Goal: Find specific page/section: Find specific page/section

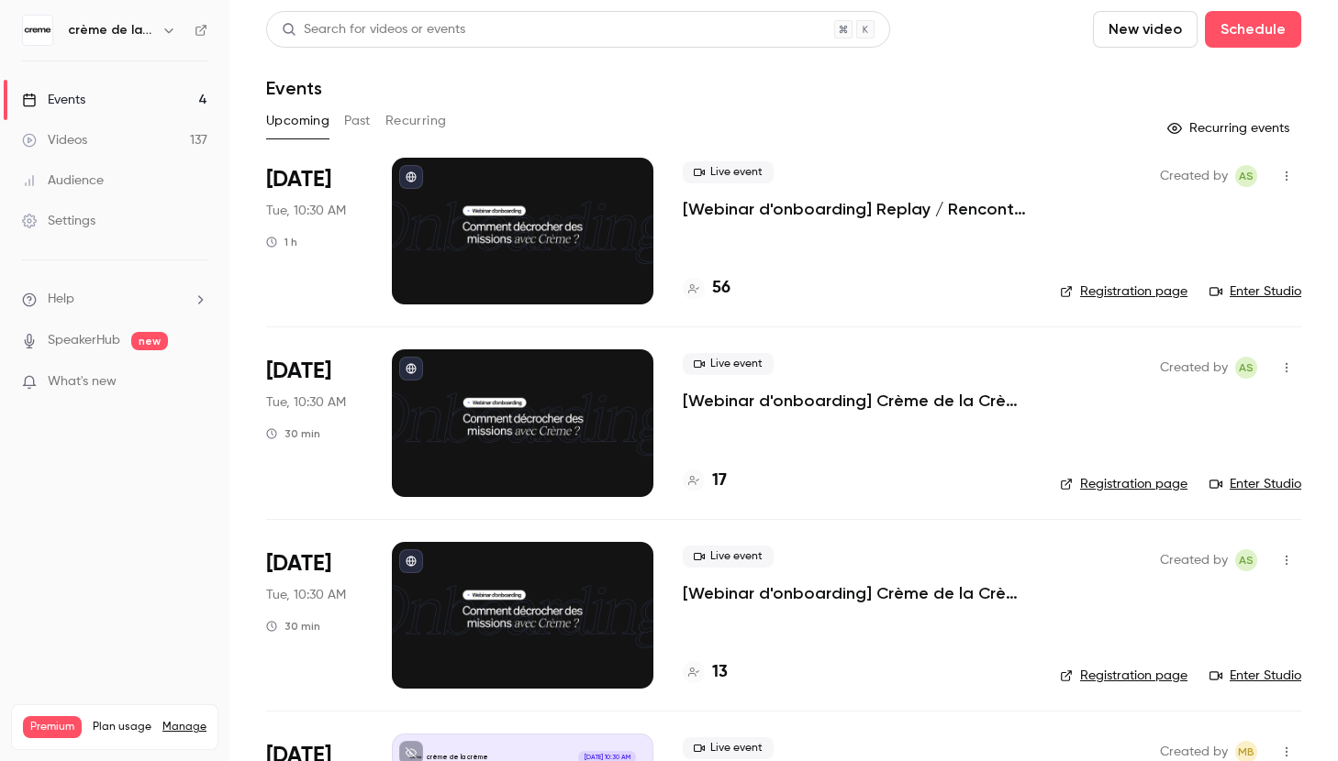
click at [1136, 293] on link "Registration page" at bounding box center [1124, 292] width 128 height 18
click at [1127, 483] on link "Registration page" at bounding box center [1124, 484] width 128 height 18
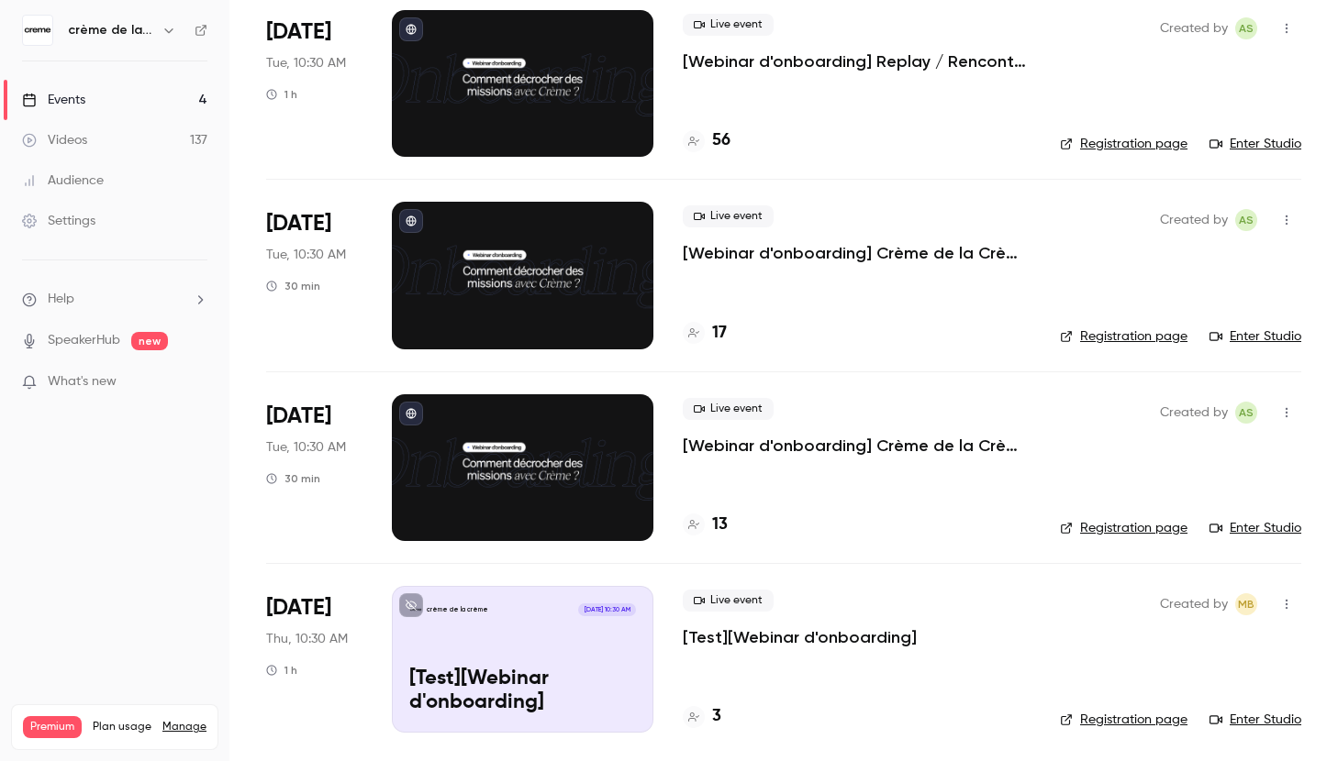
scroll to position [149, 0]
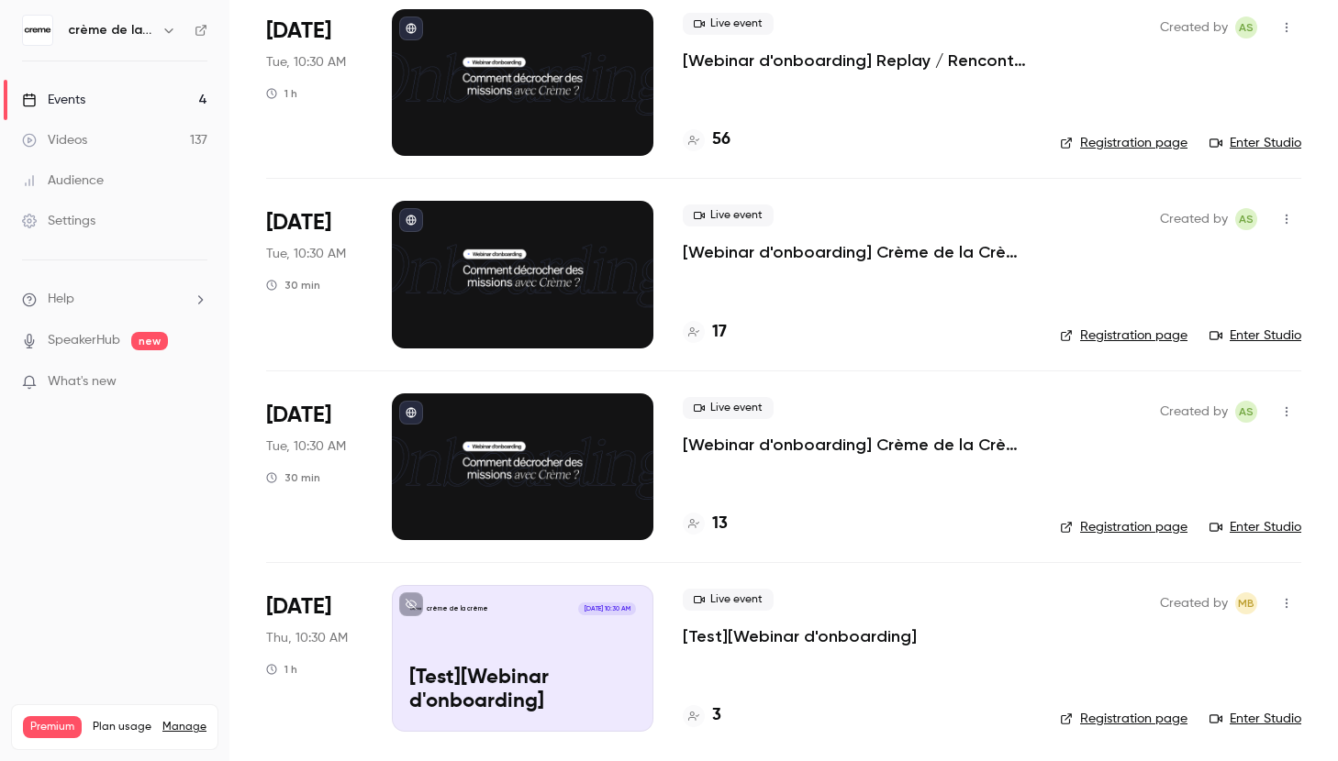
click at [1120, 523] on link "Registration page" at bounding box center [1124, 527] width 128 height 18
